Goal: Task Accomplishment & Management: Manage account settings

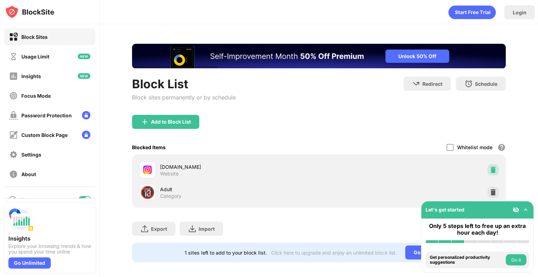
click at [489, 173] on img at bounding box center [492, 169] width 7 height 7
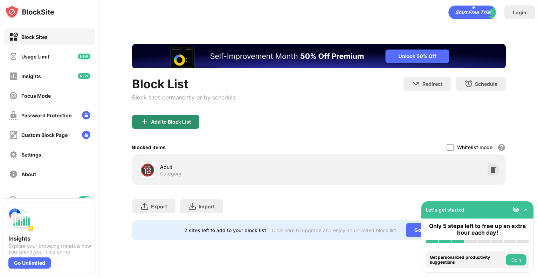
click at [174, 124] on div "Add to Block List" at bounding box center [171, 122] width 40 height 6
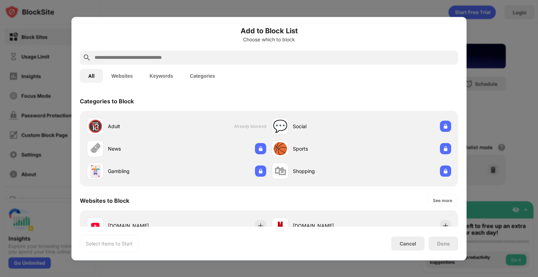
click at [237, 54] on input "text" at bounding box center [274, 57] width 361 height 8
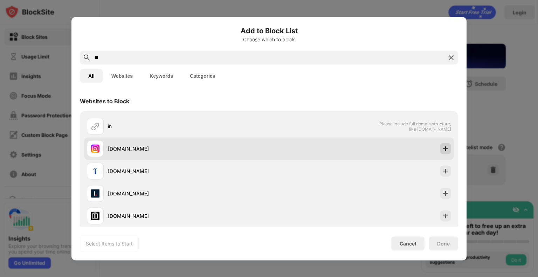
type input "**"
click at [440, 152] on div at bounding box center [445, 148] width 11 height 11
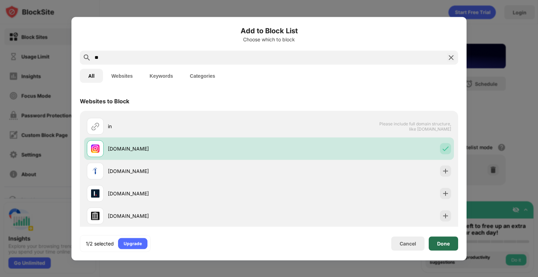
click at [445, 245] on div "Done" at bounding box center [443, 243] width 13 height 6
